Goal: Task Accomplishment & Management: Use online tool/utility

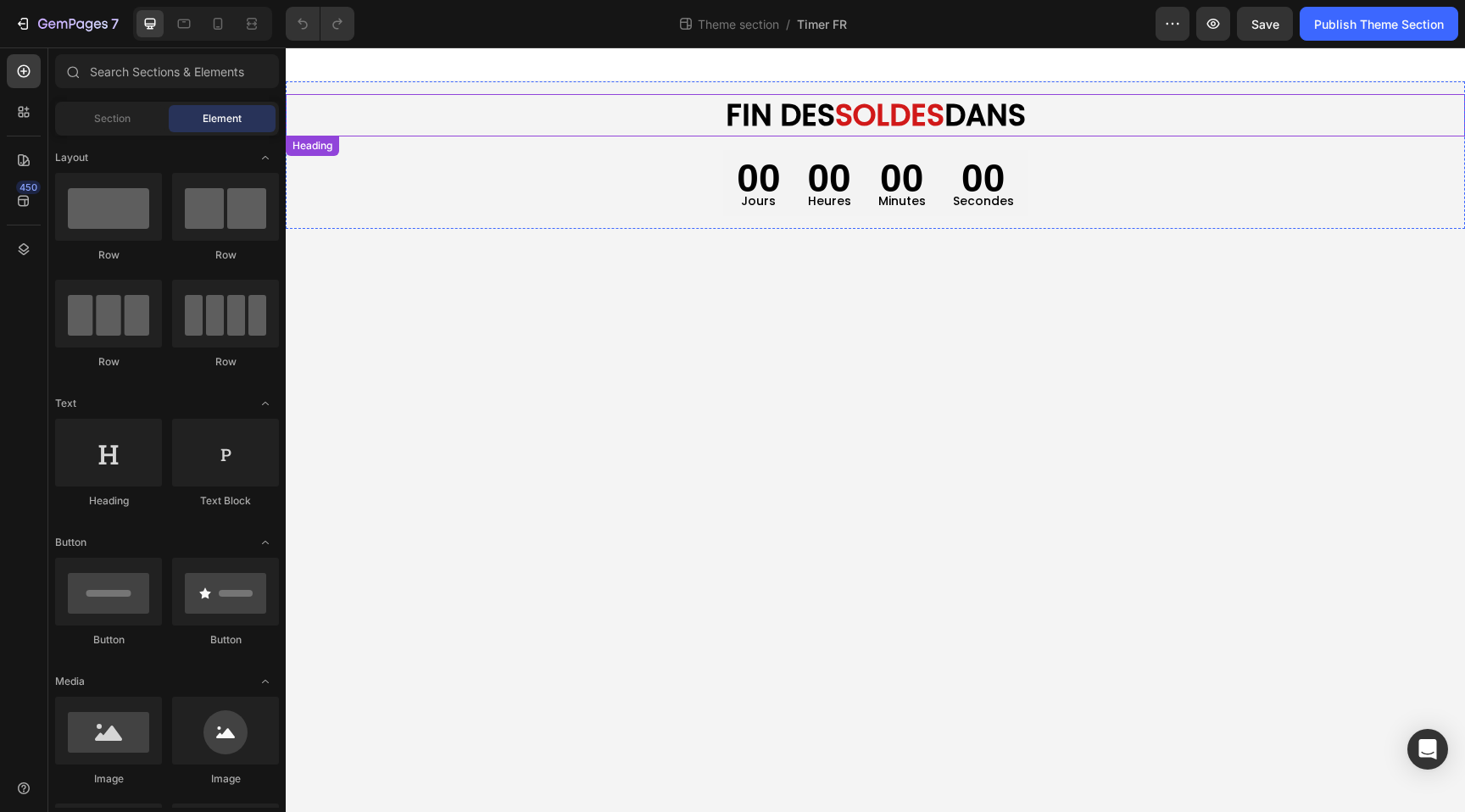
click at [783, 118] on strong "FIN DES" at bounding box center [780, 114] width 110 height 41
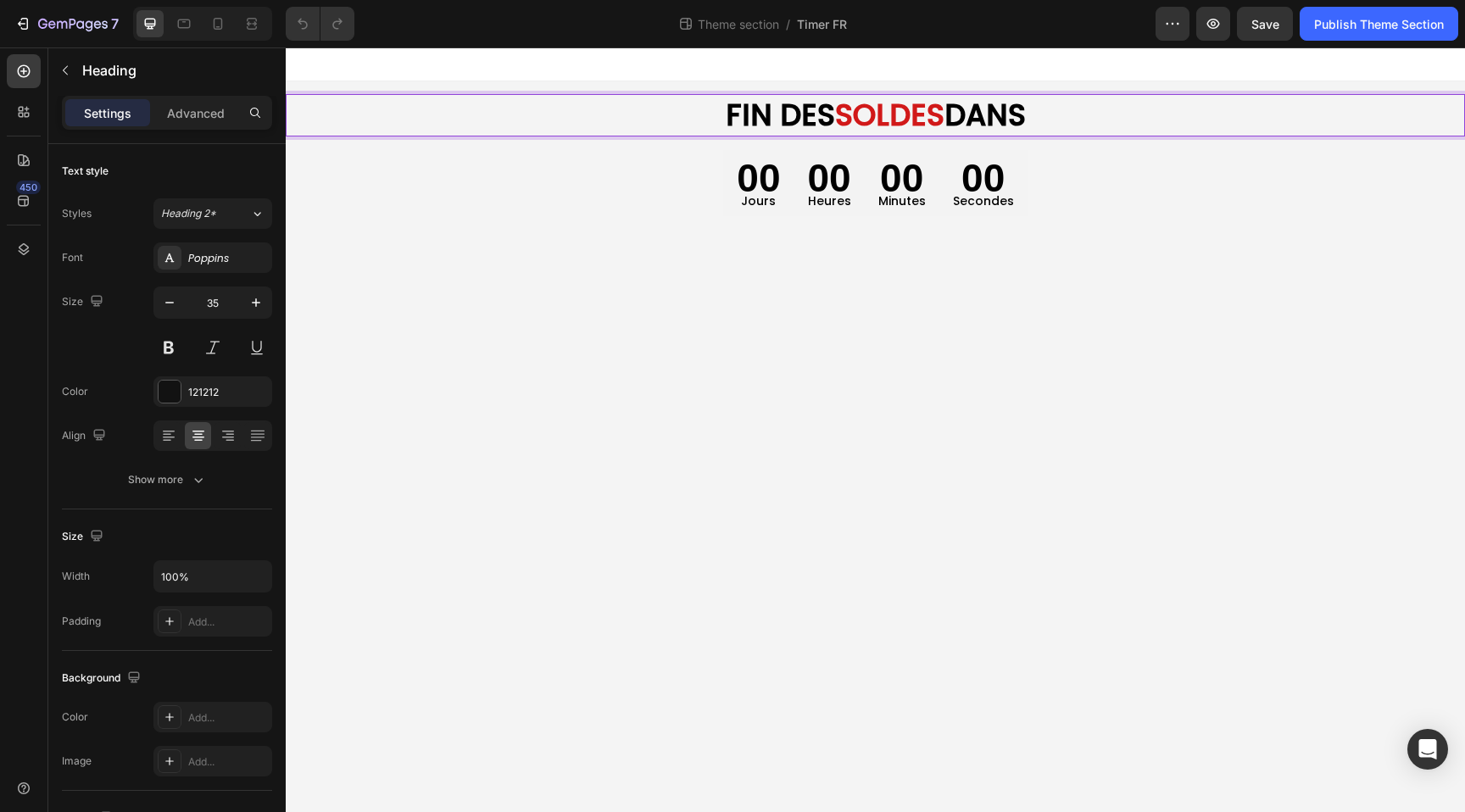
click at [782, 118] on strong "FIN DES" at bounding box center [780, 114] width 110 height 41
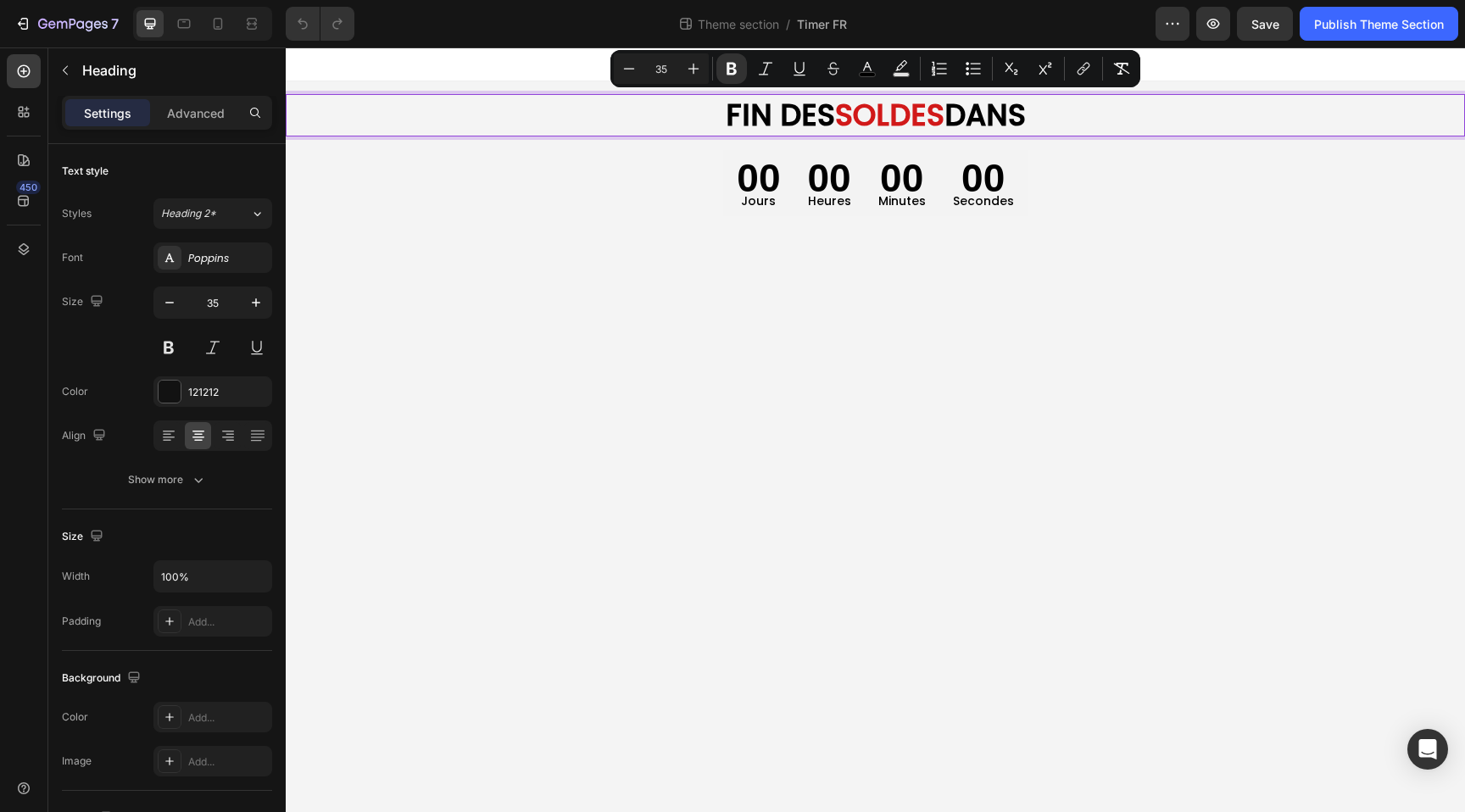
click at [904, 119] on strong "SOLDES" at bounding box center [889, 114] width 110 height 41
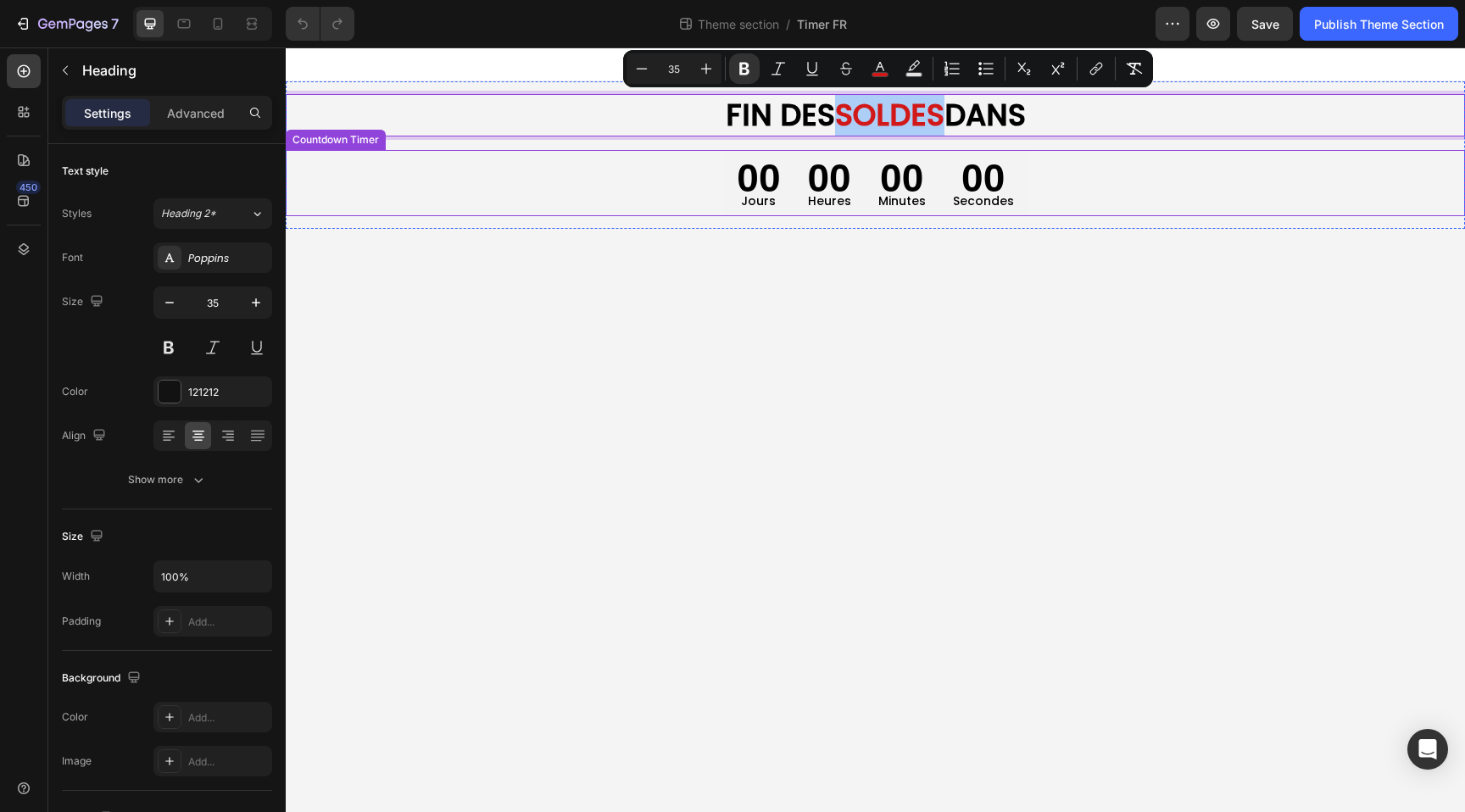
click at [763, 193] on p "Jours" at bounding box center [758, 201] width 43 height 22
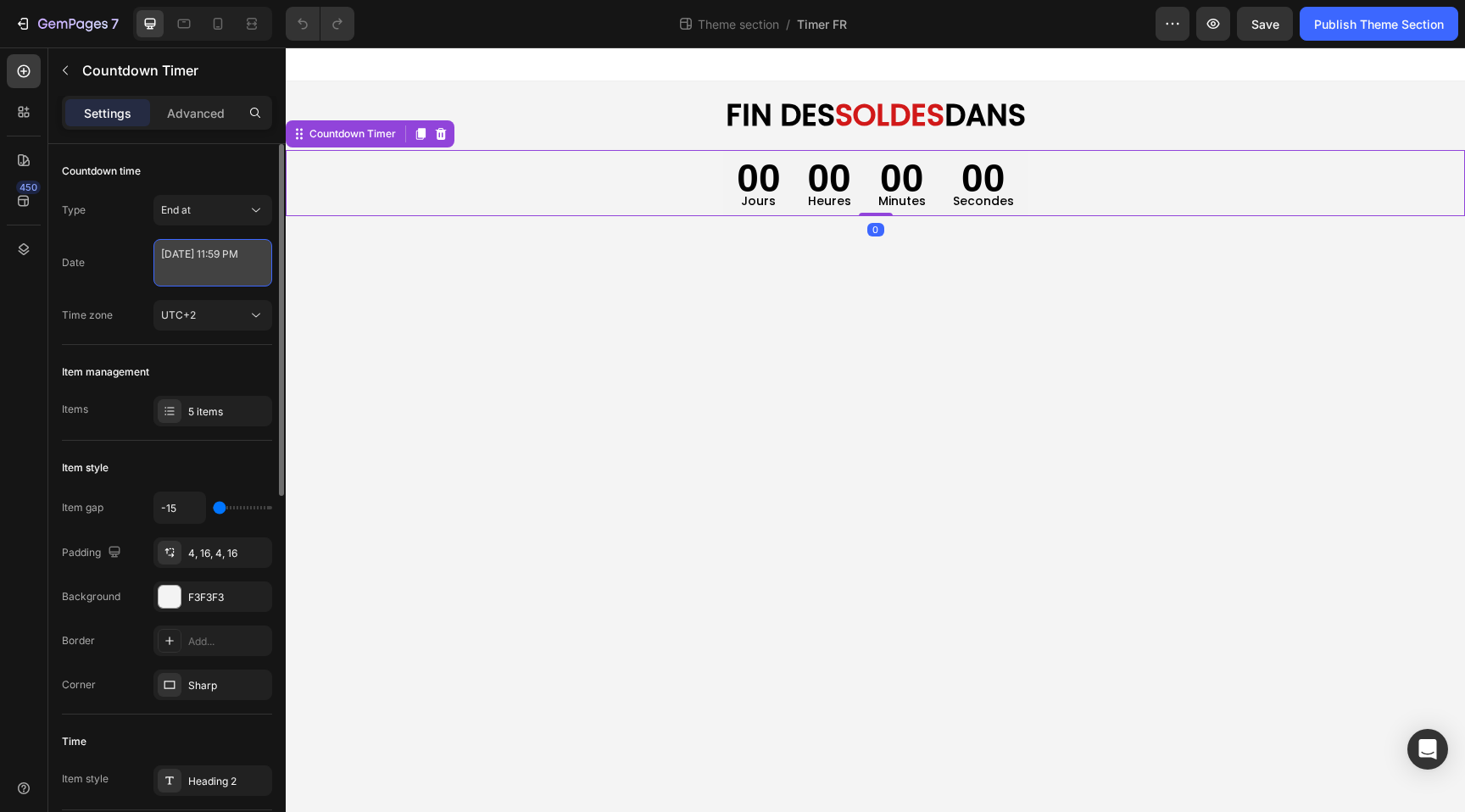
click at [193, 263] on textarea "[DATE] 11:59 PM" at bounding box center [213, 263] width 119 height 48
select select "23"
select select "59"
select select "false"
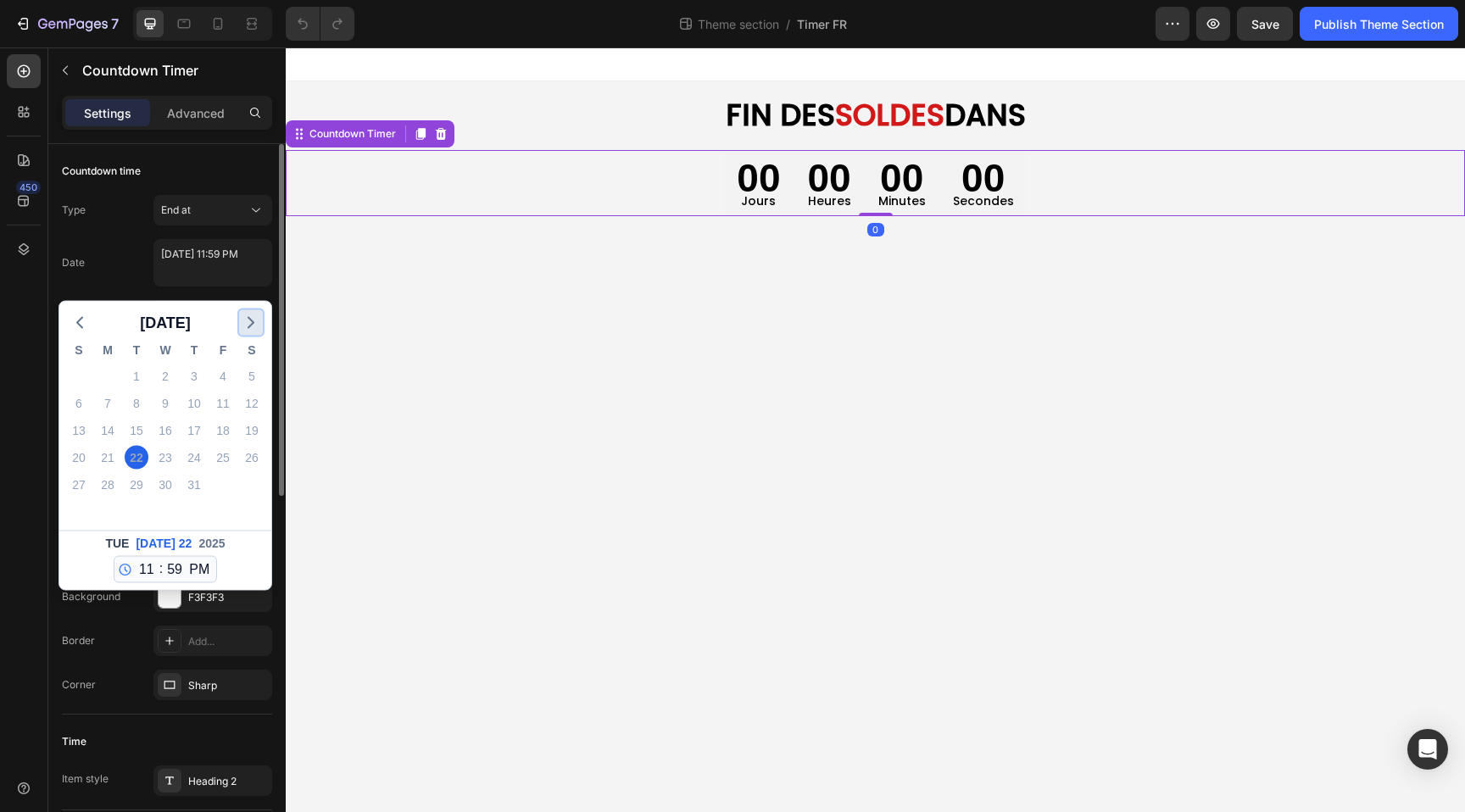
click at [251, 330] on icon "button" at bounding box center [251, 323] width 21 height 21
click at [77, 505] on div "31" at bounding box center [78, 511] width 23 height 23
type textarea "[DATE] 11:59 PM"
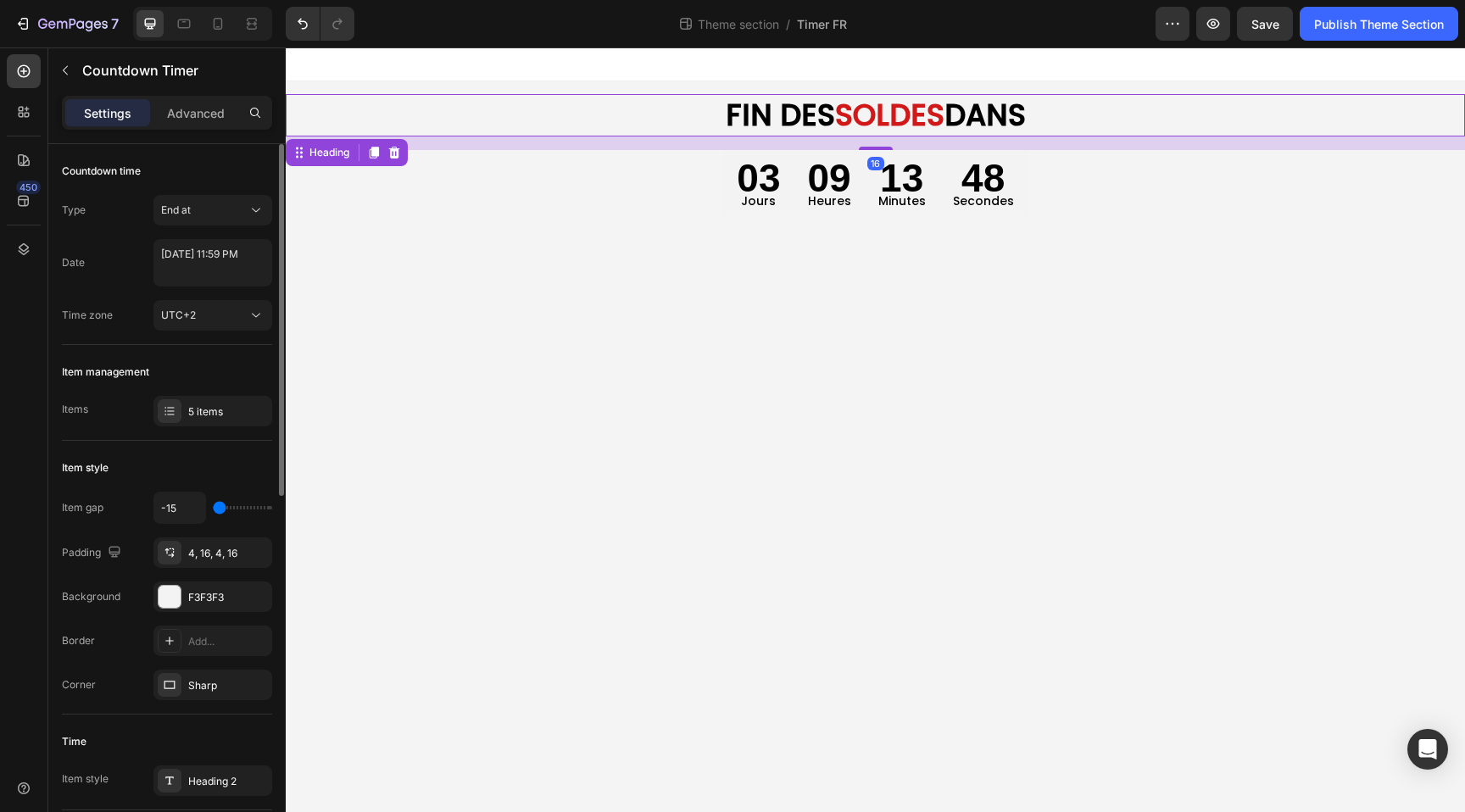
click at [814, 111] on strong "FIN DES" at bounding box center [780, 114] width 110 height 41
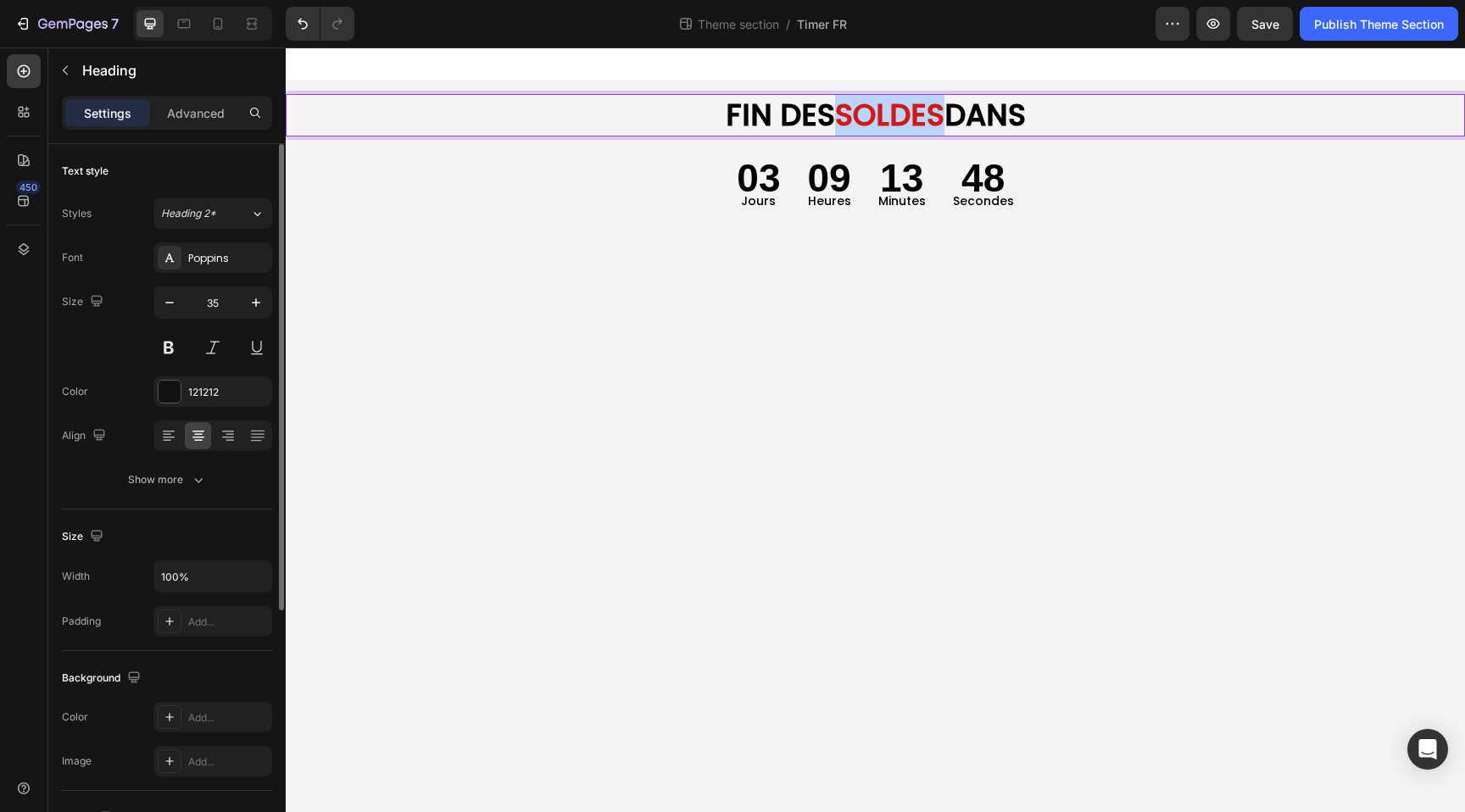
click at [896, 112] on strong "SOLDES" at bounding box center [889, 114] width 110 height 41
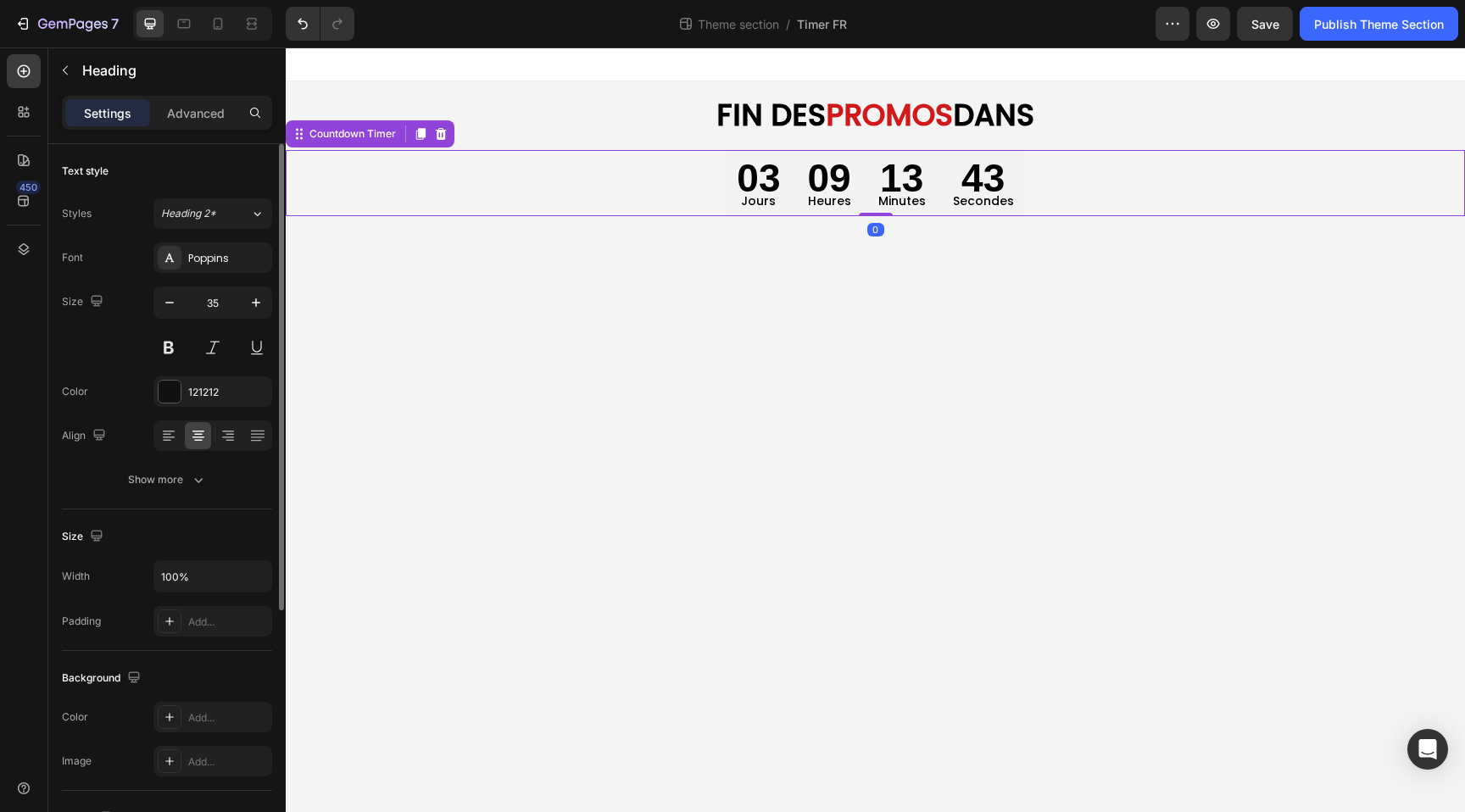
click at [1030, 189] on div "03 Jours 09 Heures 13 Minutes 43 Secondes" at bounding box center [875, 183] width 1179 height 67
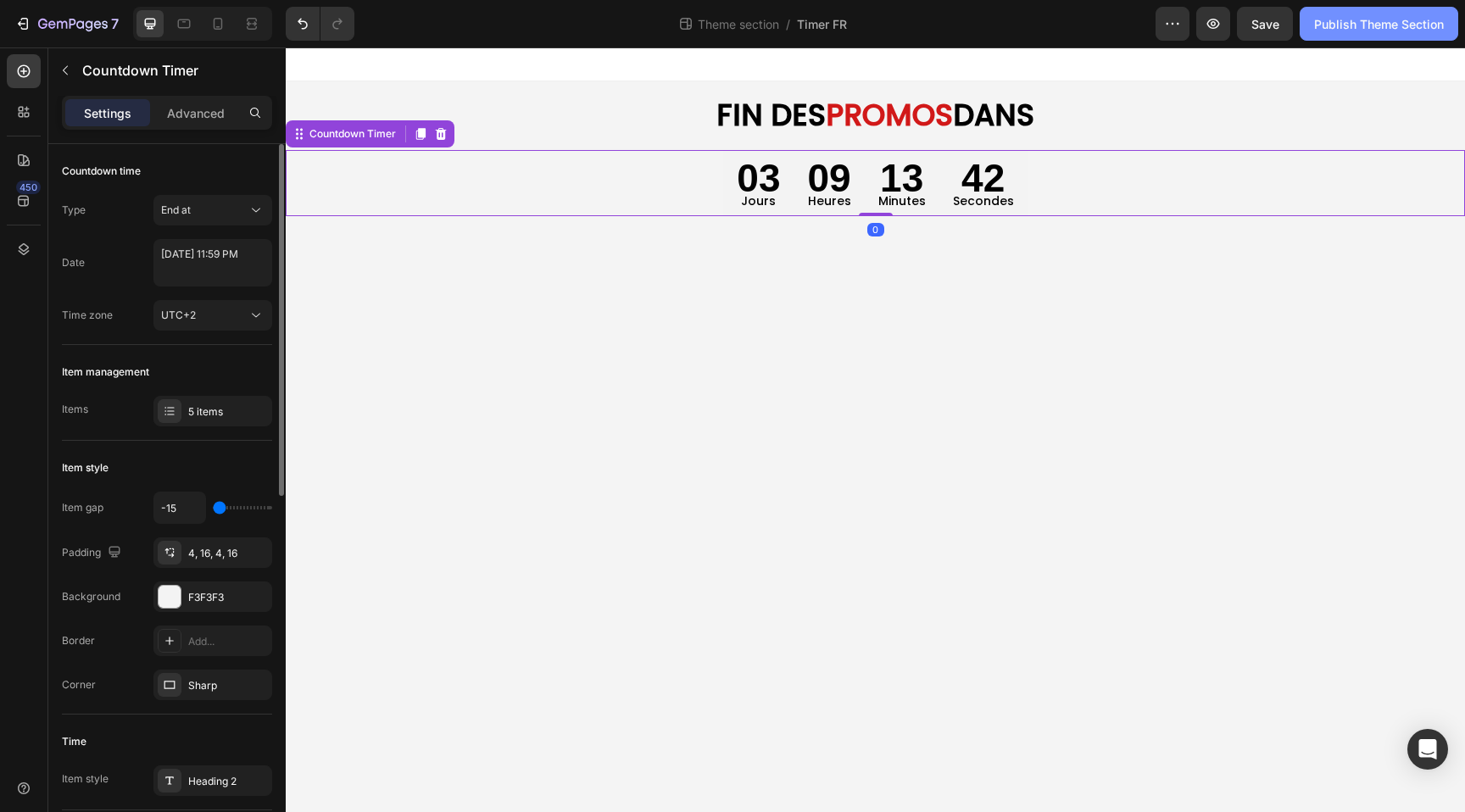
click at [1370, 39] on button "Publish Theme Section" at bounding box center [1379, 23] width 159 height 34
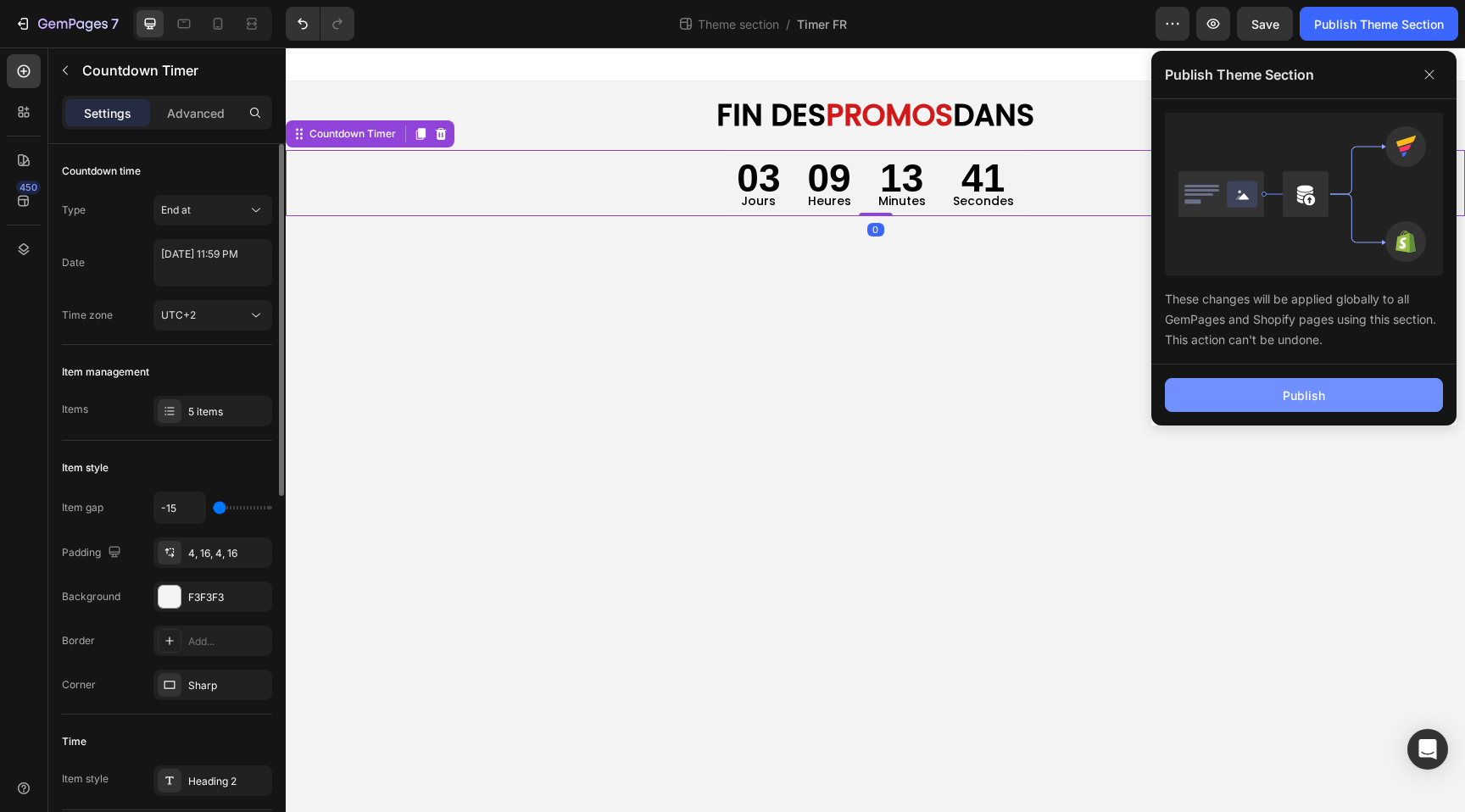
click at [1285, 382] on button "Publish" at bounding box center [1304, 395] width 278 height 34
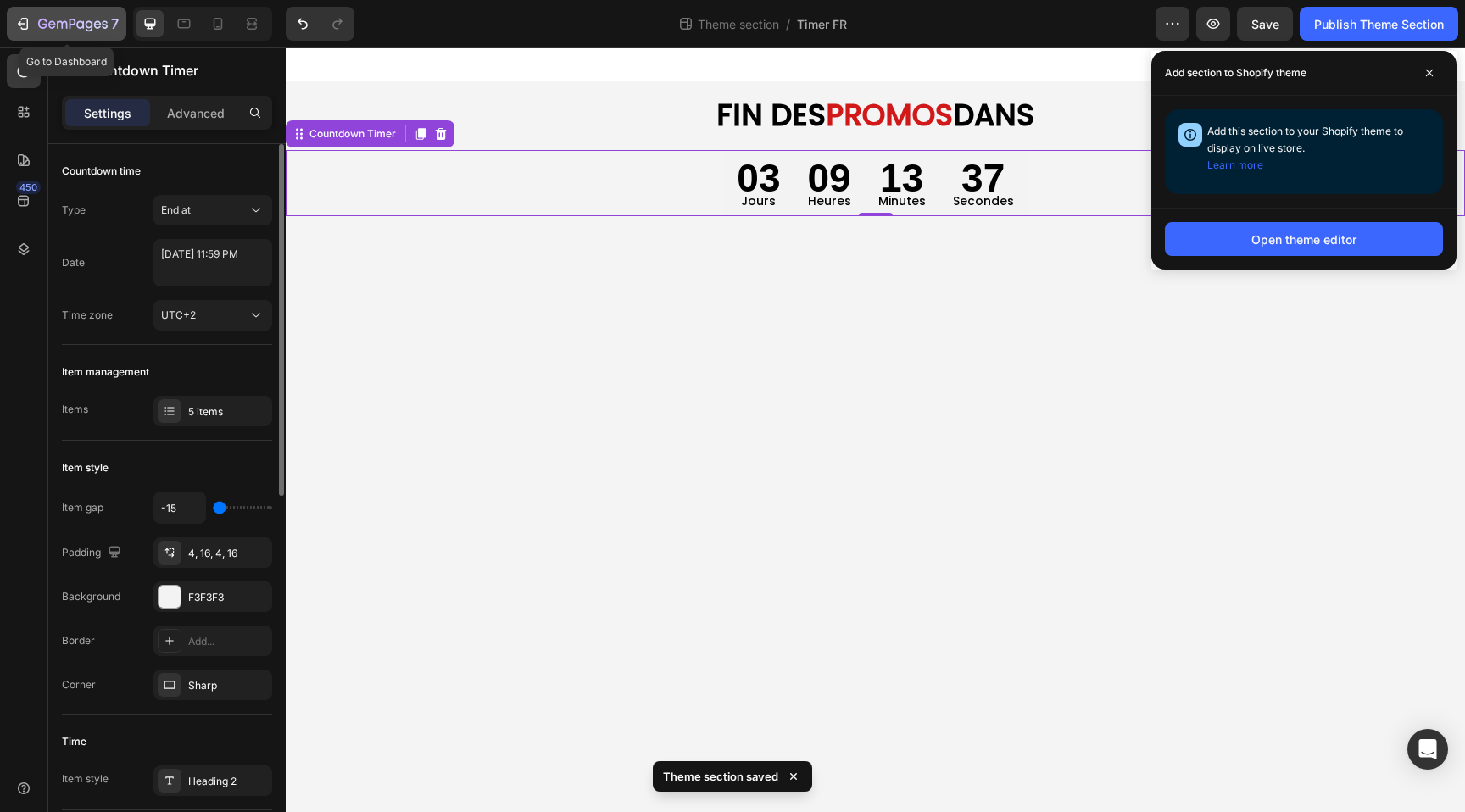
click at [23, 22] on icon "button" at bounding box center [23, 23] width 17 height 17
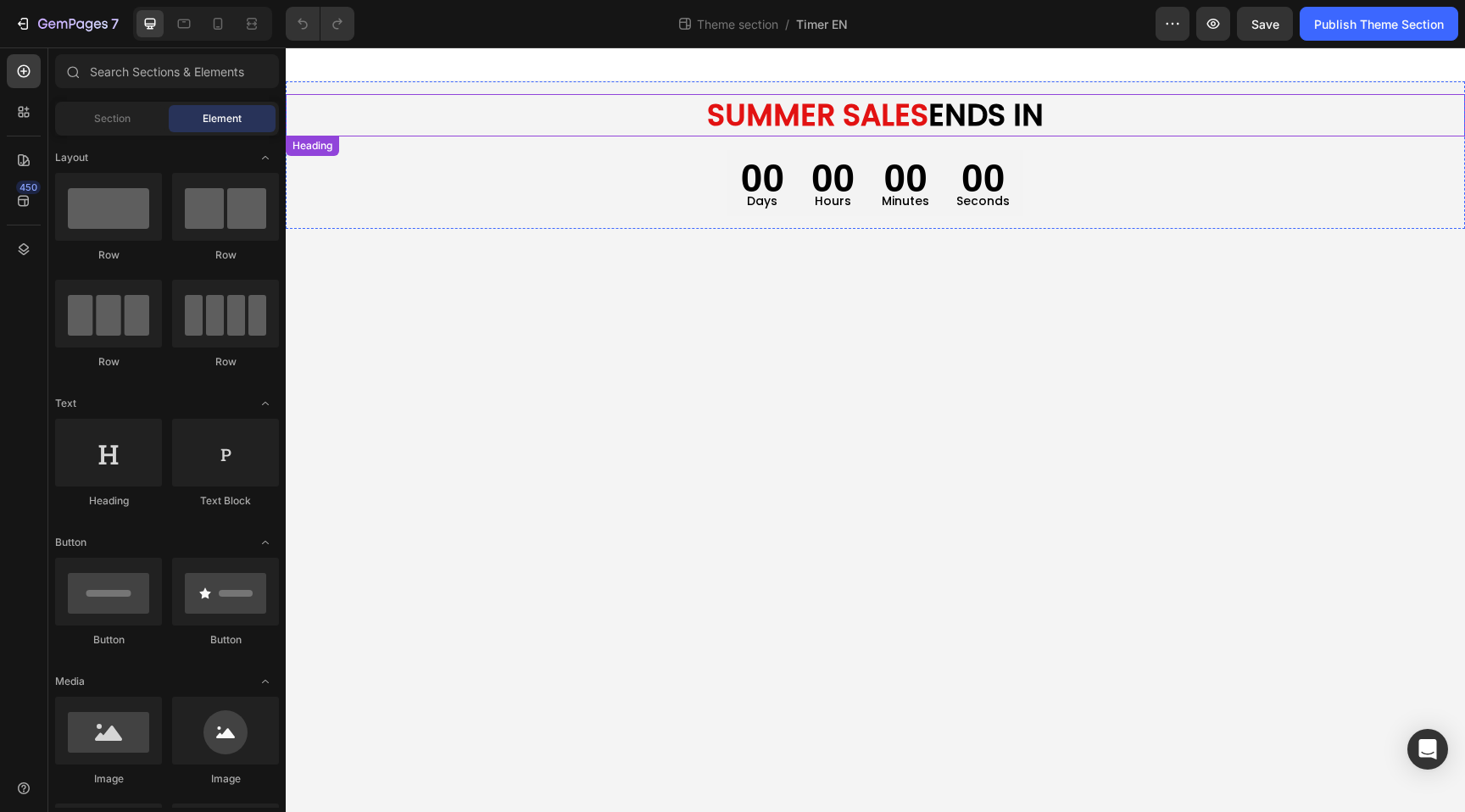
click at [782, 119] on strong "SUMMER SALES" at bounding box center [818, 114] width 221 height 41
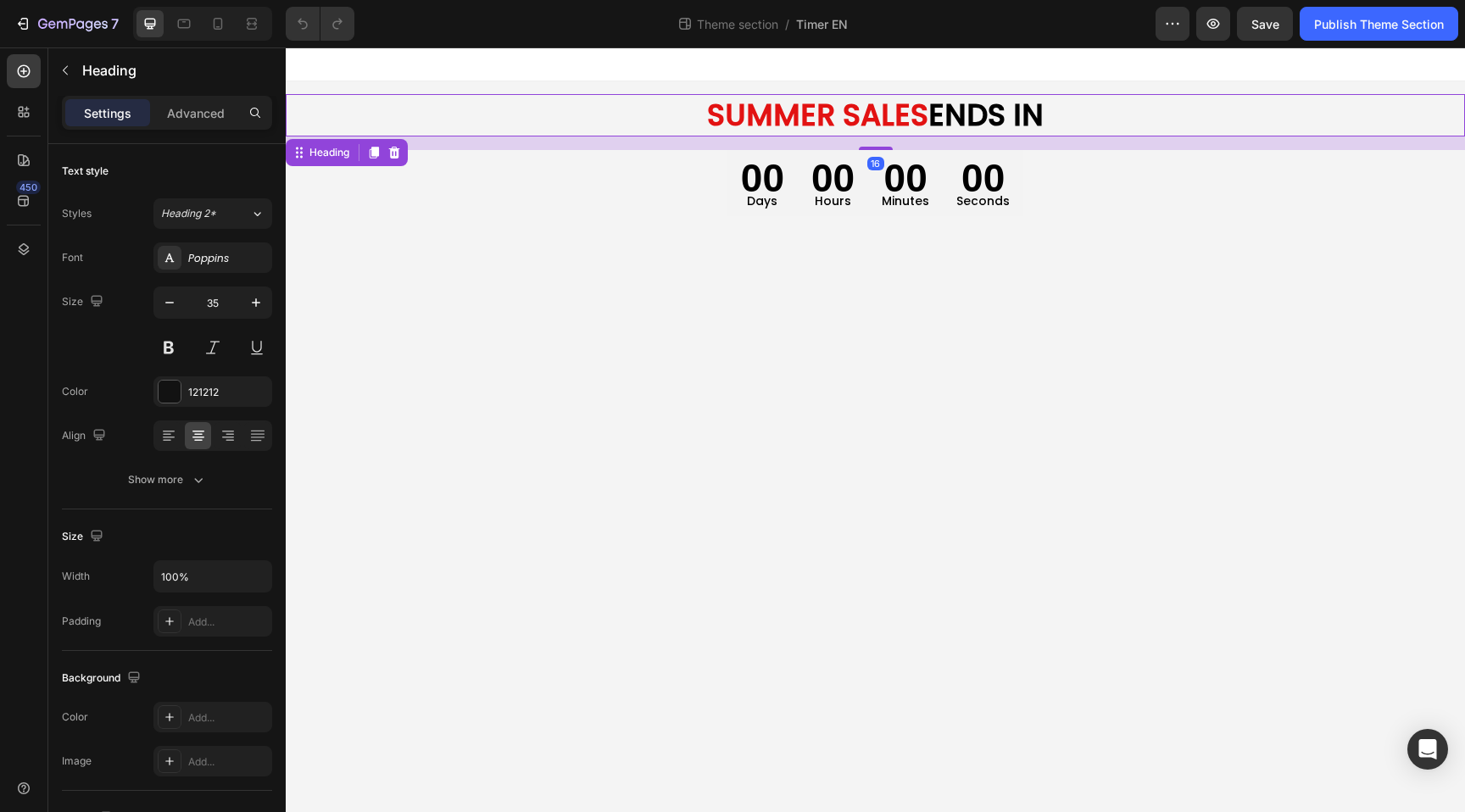
click at [782, 119] on strong "SUMMER SALES" at bounding box center [818, 114] width 221 height 41
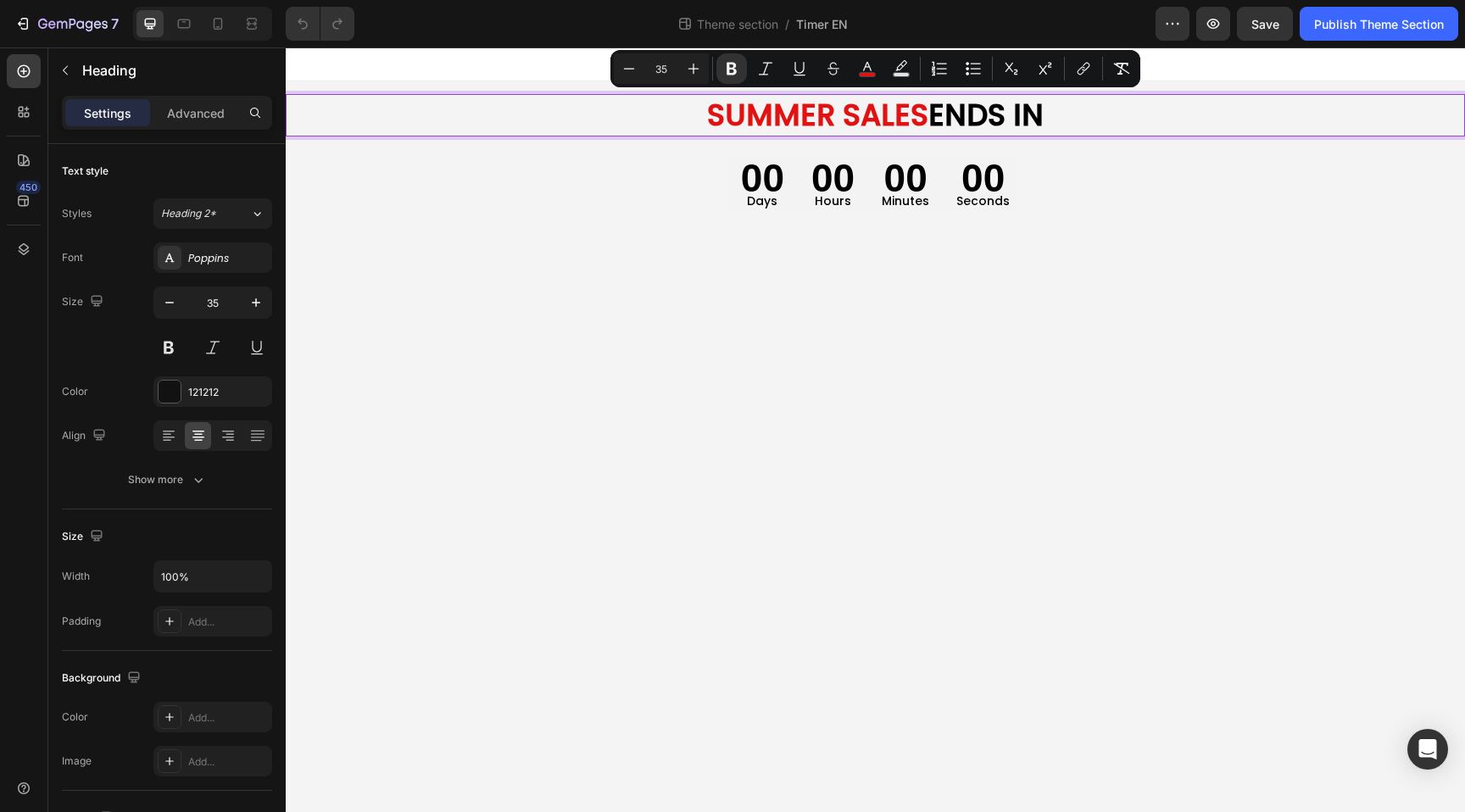
click at [903, 120] on strong "SUMMER SALES" at bounding box center [818, 114] width 221 height 41
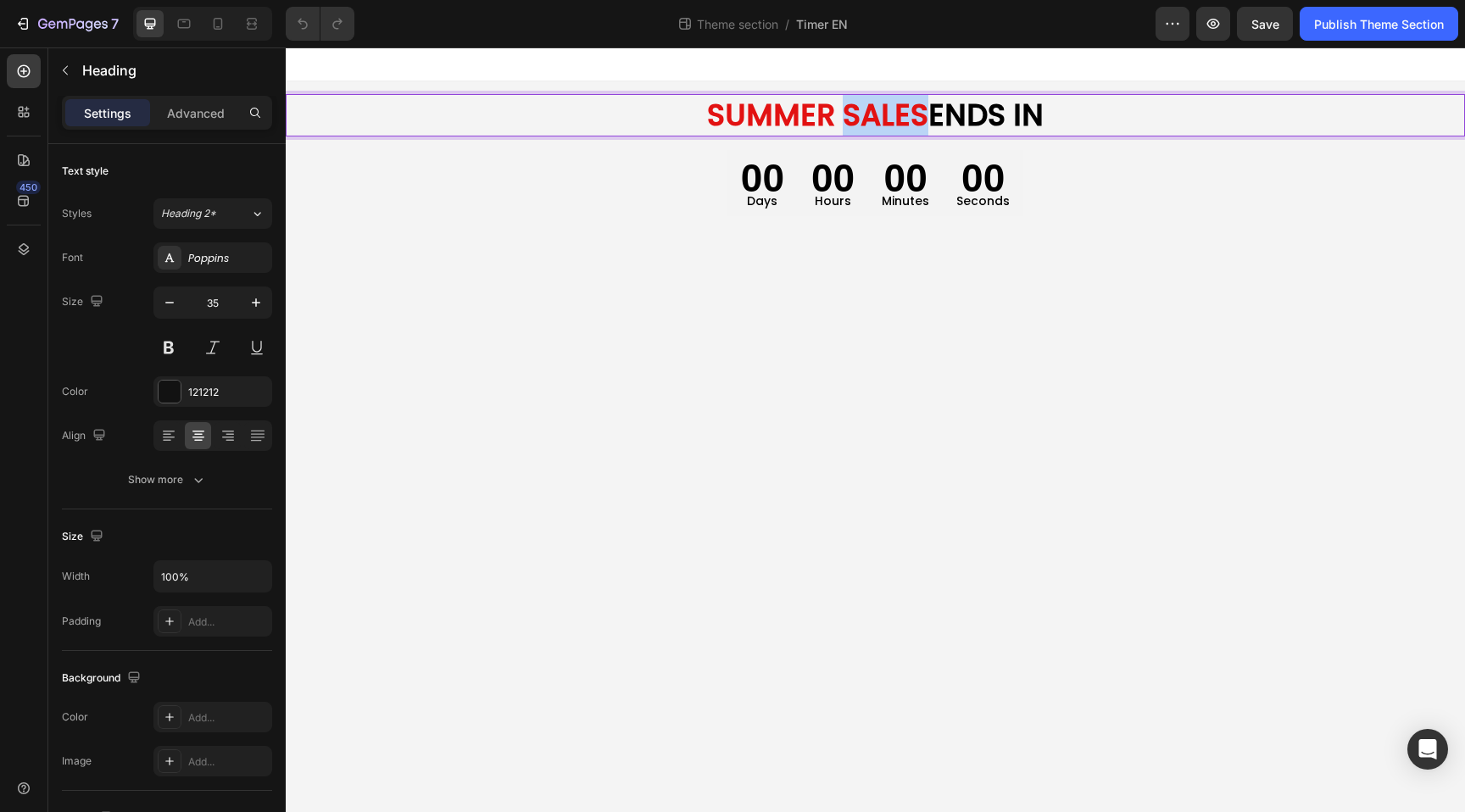
click at [903, 120] on strong "SUMMER SALES" at bounding box center [818, 114] width 221 height 41
click at [717, 129] on strong "SUMMER SALES" at bounding box center [818, 114] width 221 height 41
click at [914, 116] on strong "SUMMER SALES" at bounding box center [818, 114] width 221 height 41
drag, startPoint x: 927, startPoint y: 116, endPoint x: 710, endPoint y: 122, distance: 217.1
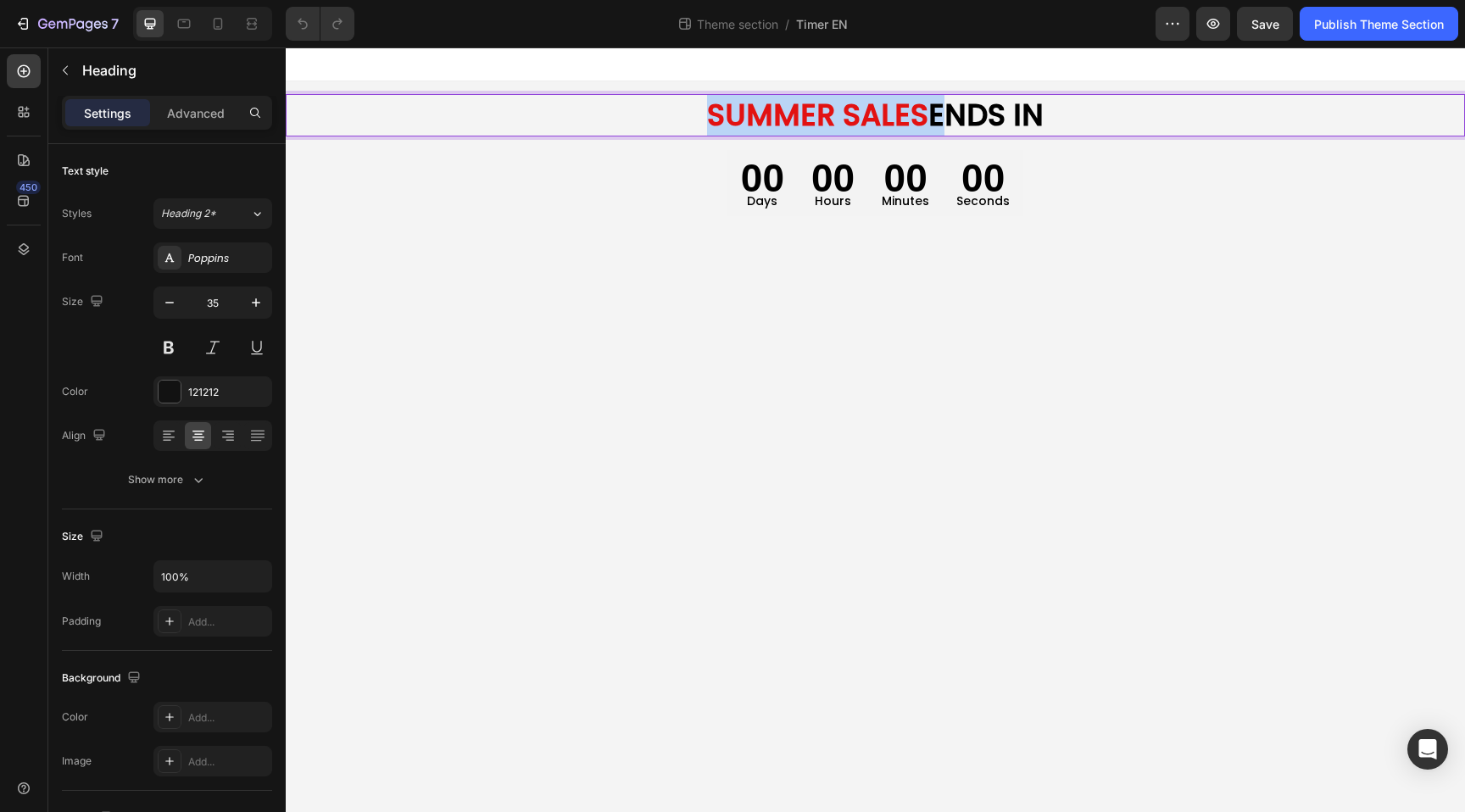
click at [710, 122] on p "SUMMER SALES ENDS IN" at bounding box center [875, 115] width 1176 height 39
